Goal: Share content

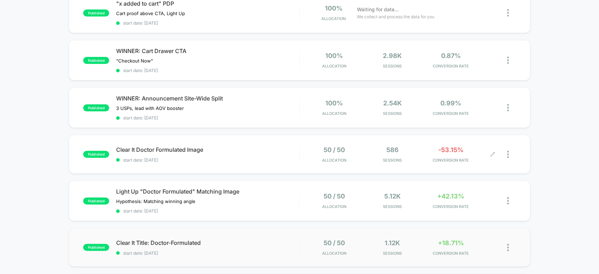
scroll to position [83, 0]
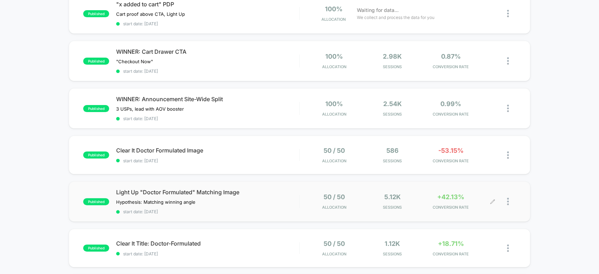
click at [408, 198] on div "5.12k Sessions" at bounding box center [392, 201] width 55 height 17
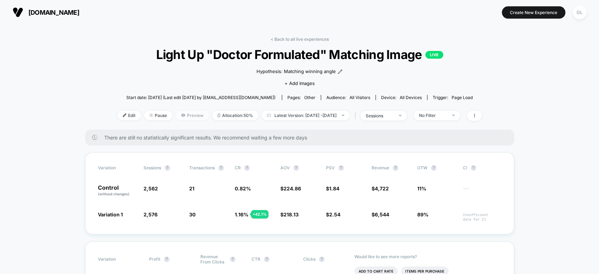
click at [181, 115] on icon at bounding box center [183, 115] width 4 height 4
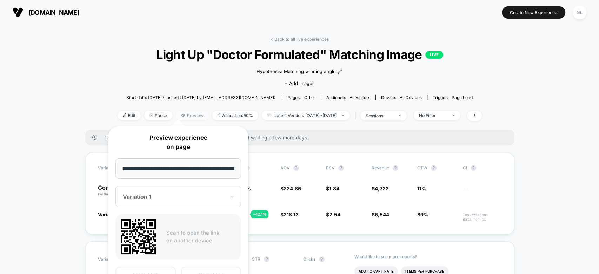
scroll to position [0, 22]
click at [197, 167] on input "**********" at bounding box center [179, 168] width 126 height 20
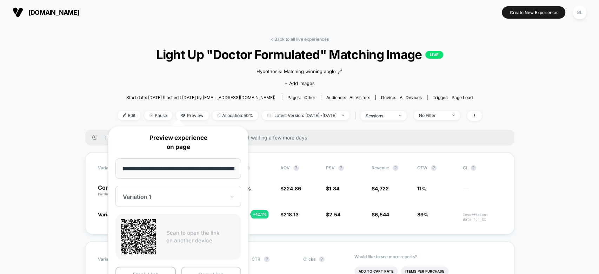
click at [213, 268] on button "Copy Link" at bounding box center [211, 275] width 60 height 16
